Goal: Communication & Community: Answer question/provide support

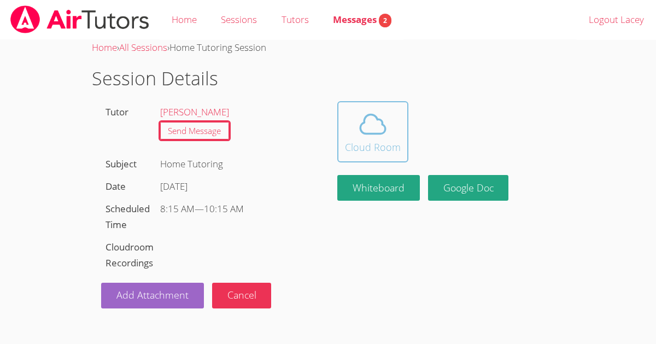
click at [393, 128] on span at bounding box center [373, 124] width 56 height 31
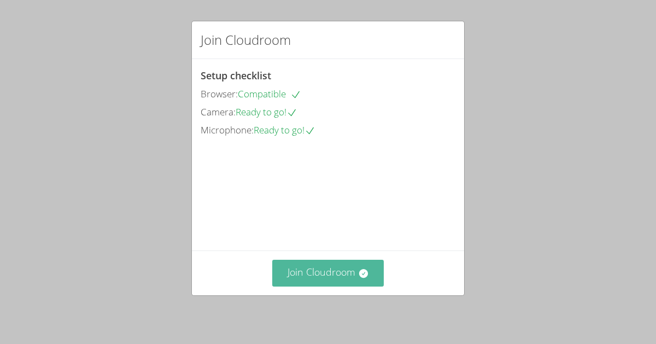
click at [322, 269] on button "Join Cloudroom" at bounding box center [328, 273] width 112 height 27
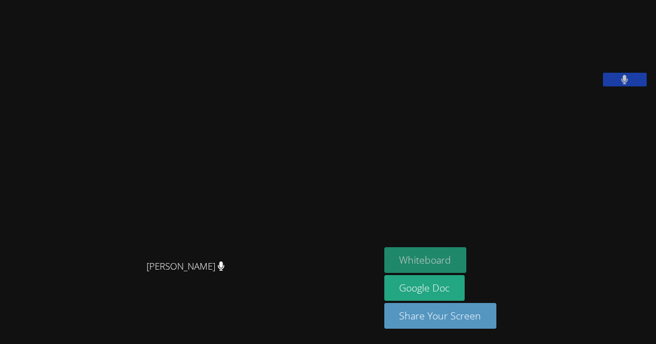
click at [429, 251] on button "Whiteboard" at bounding box center [425, 260] width 83 height 26
click at [523, 86] on video at bounding box center [466, 45] width 164 height 82
click at [625, 86] on button at bounding box center [625, 80] width 44 height 14
click at [609, 86] on button at bounding box center [625, 80] width 44 height 14
click at [620, 86] on button at bounding box center [625, 80] width 44 height 14
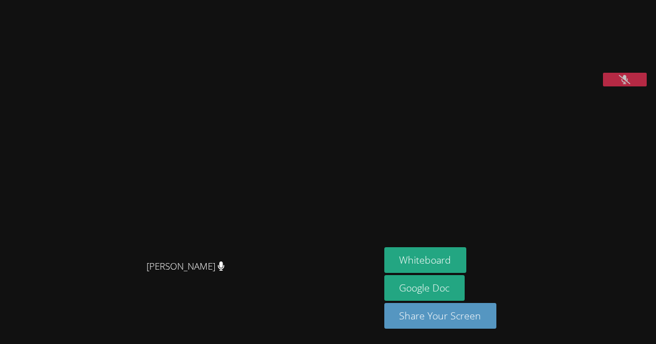
click at [629, 84] on icon at bounding box center [624, 79] width 11 height 9
click at [626, 84] on icon at bounding box center [624, 79] width 7 height 9
click at [614, 86] on button at bounding box center [625, 80] width 44 height 14
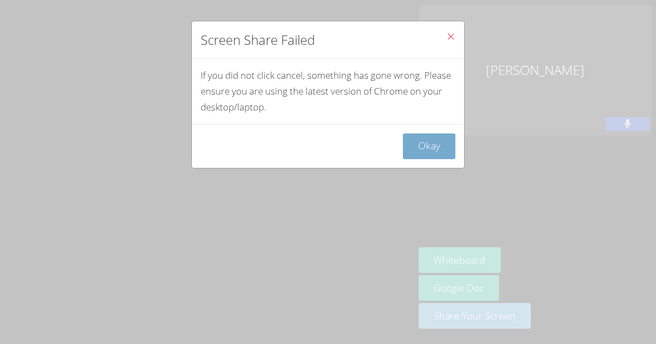
click at [408, 151] on button "Okay" at bounding box center [429, 146] width 52 height 26
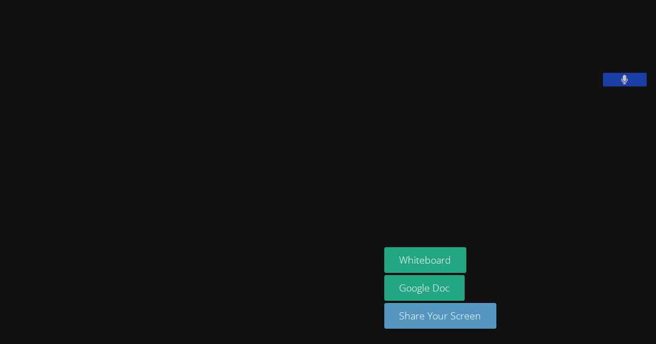
click at [612, 86] on button at bounding box center [625, 80] width 44 height 14
click at [621, 84] on icon at bounding box center [624, 79] width 11 height 9
click at [623, 84] on icon at bounding box center [624, 79] width 7 height 9
click at [622, 84] on icon at bounding box center [624, 79] width 11 height 9
click at [621, 86] on button at bounding box center [625, 80] width 44 height 14
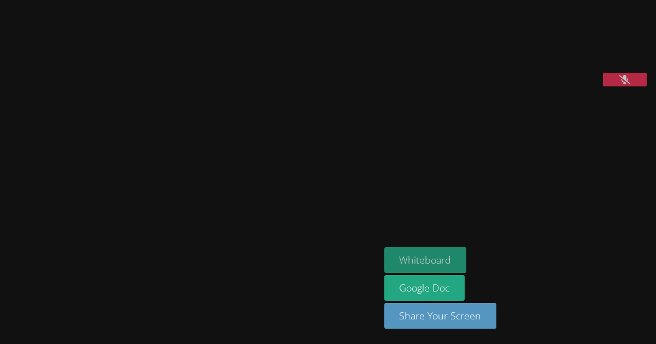
click at [413, 256] on button "Whiteboard" at bounding box center [425, 260] width 83 height 26
click at [630, 84] on icon at bounding box center [624, 79] width 11 height 9
